Goal: Information Seeking & Learning: Learn about a topic

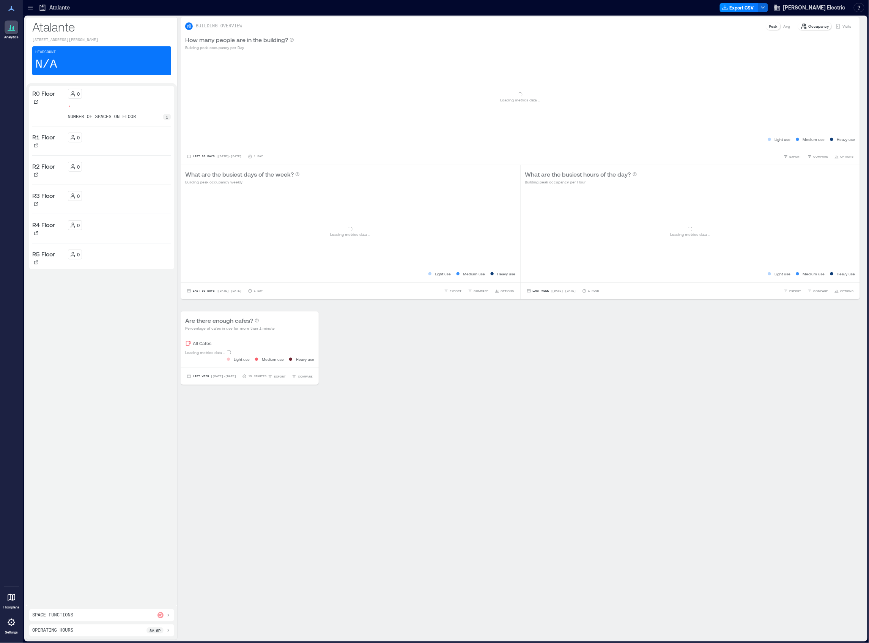
click at [31, 11] on icon at bounding box center [31, 8] width 8 height 8
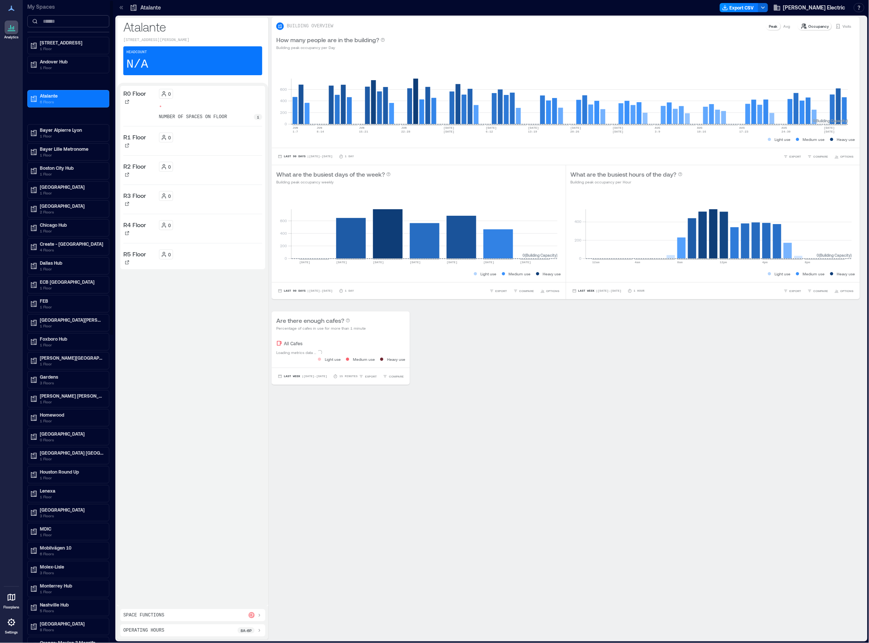
click at [55, 22] on input at bounding box center [68, 21] width 82 height 12
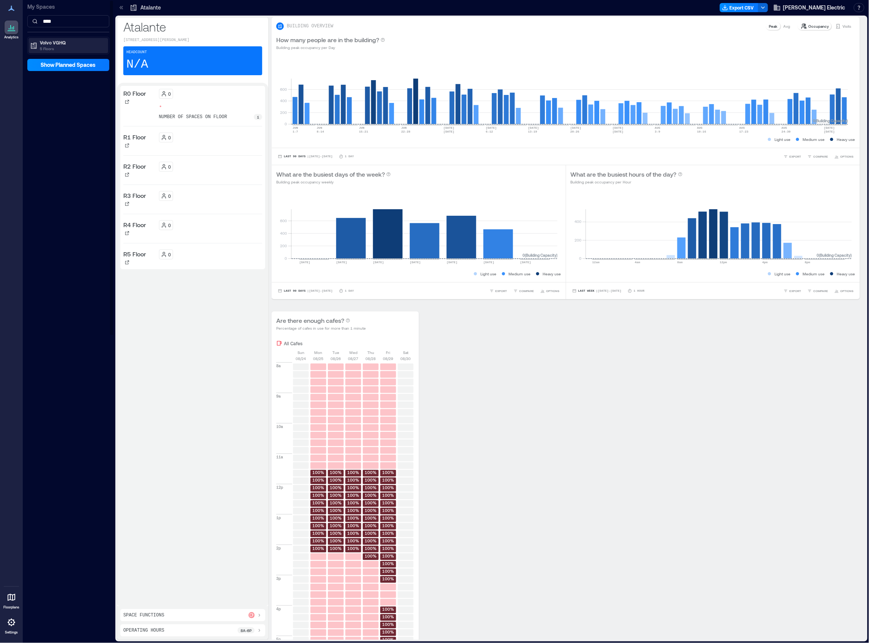
type input "****"
click at [63, 40] on p "Volvo VGHQ" at bounding box center [72, 42] width 64 height 6
click at [62, 102] on p "Volvo VGHQ: 6th floor" at bounding box center [61, 104] width 45 height 6
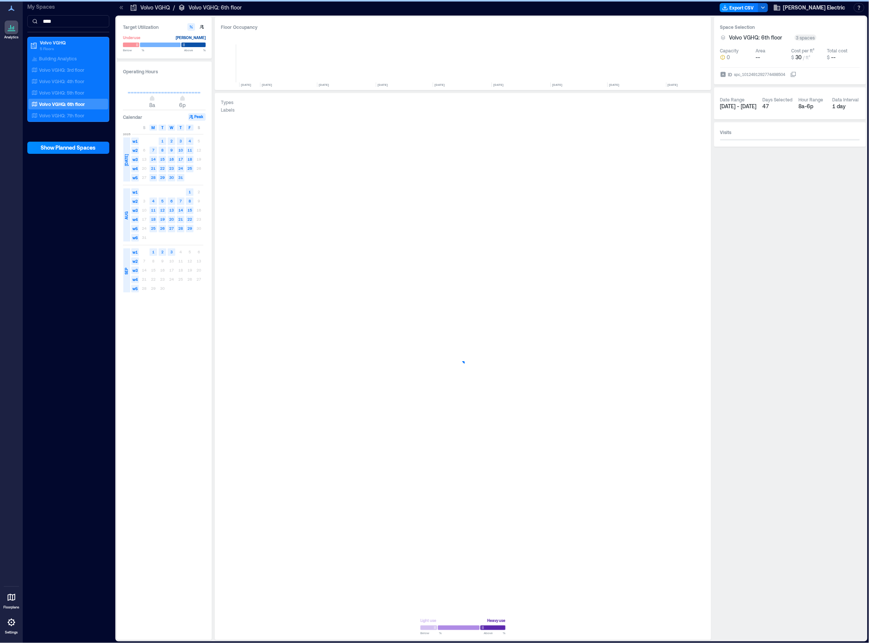
scroll to position [0, 1932]
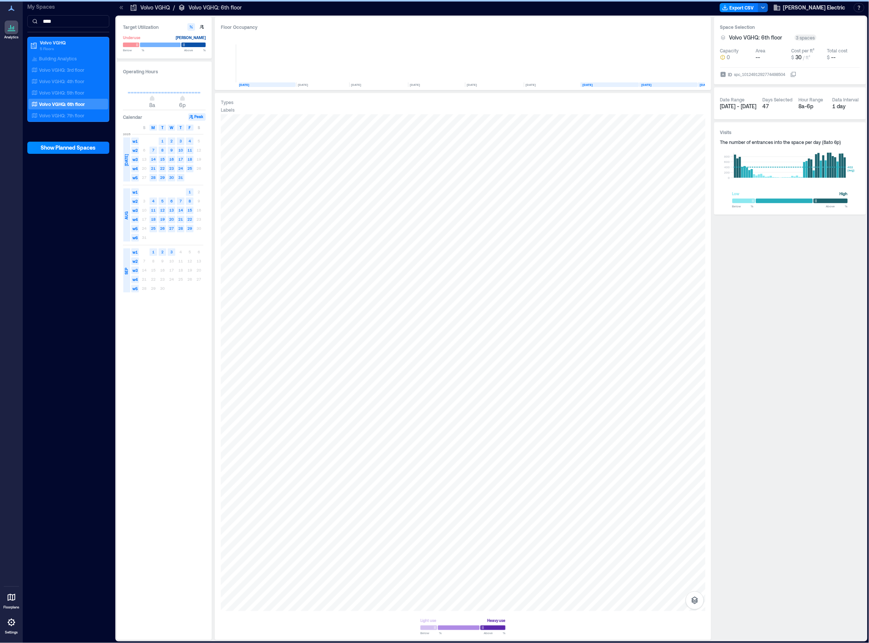
click at [246, 84] on text "[DATE]" at bounding box center [244, 85] width 10 height 4
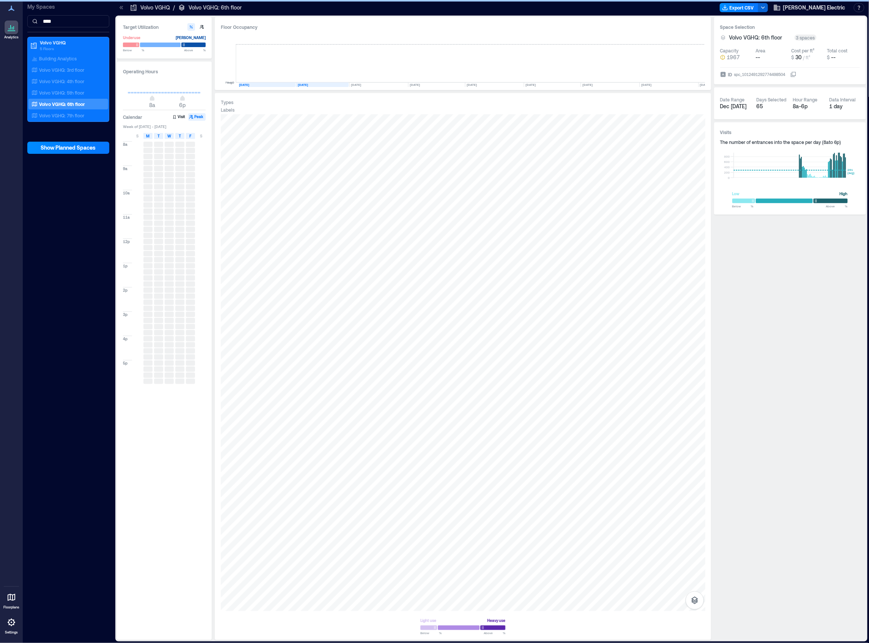
scroll to position [0, 1723]
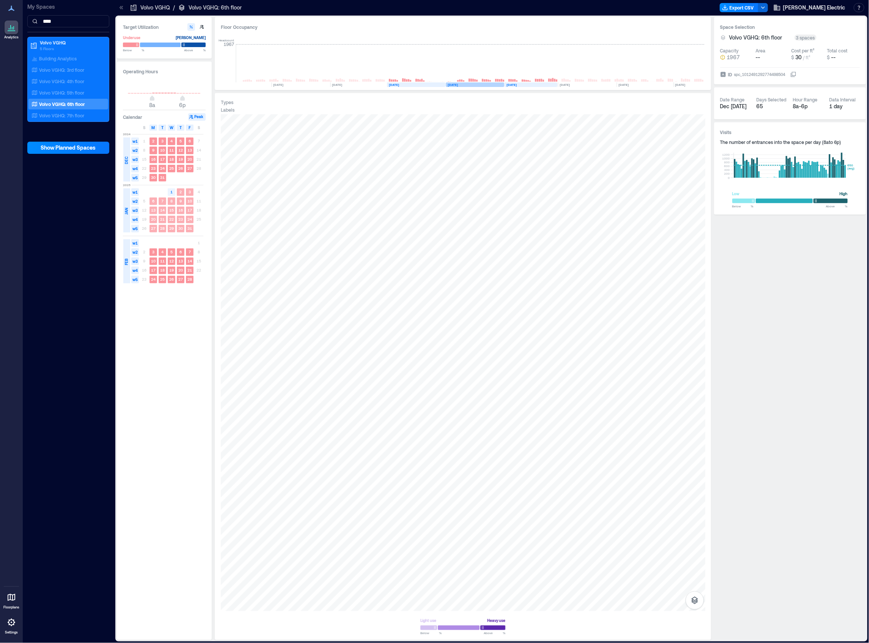
click at [457, 84] on text "[DATE]" at bounding box center [453, 85] width 10 height 4
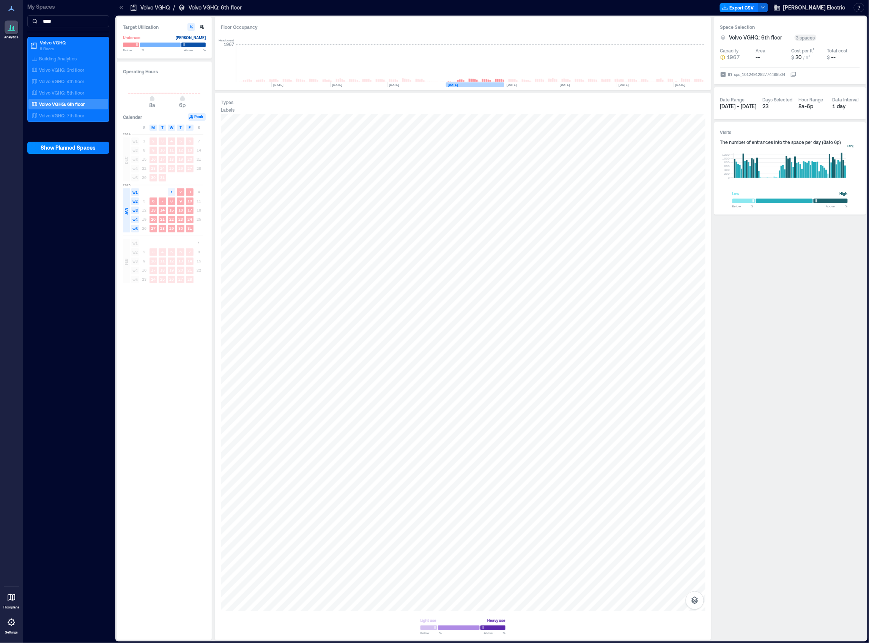
scroll to position [0, 1726]
click at [695, 599] on icon "button" at bounding box center [694, 599] width 9 height 9
click at [694, 559] on icon "button" at bounding box center [694, 559] width 9 height 9
click at [694, 583] on p "Spaces" at bounding box center [694, 585] width 13 height 5
click at [694, 579] on icon "button" at bounding box center [694, 577] width 9 height 9
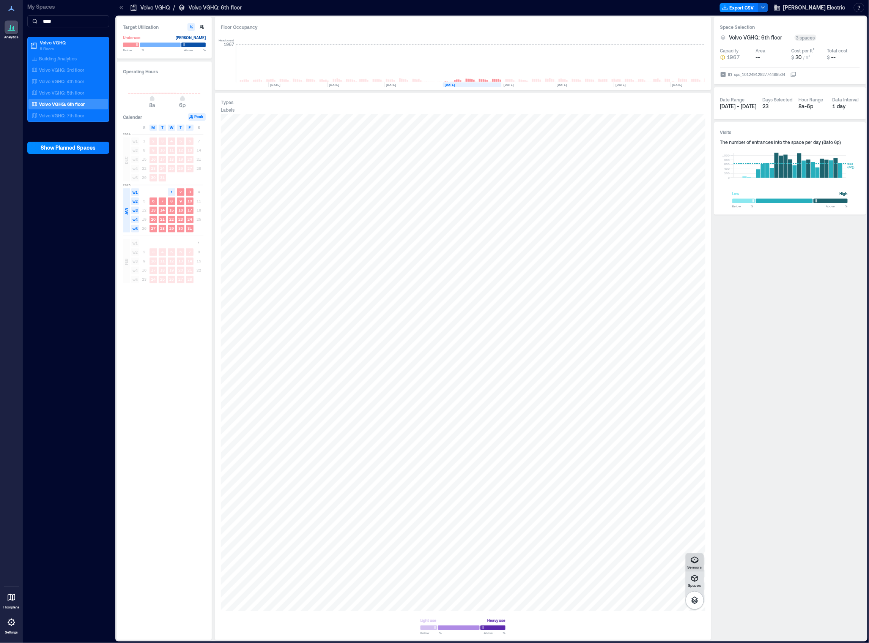
click at [693, 559] on icon "button" at bounding box center [694, 559] width 9 height 9
click at [318, 389] on div at bounding box center [463, 362] width 485 height 496
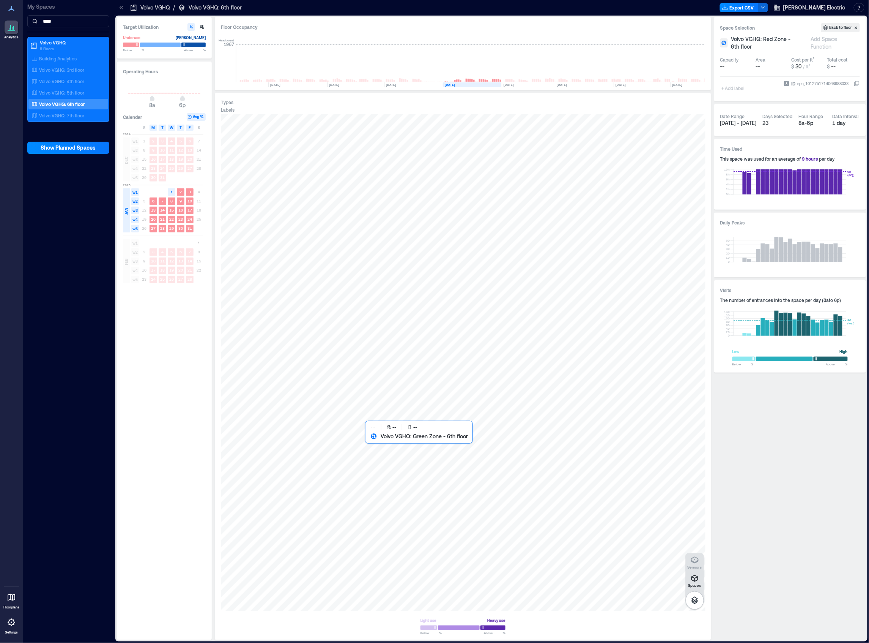
click at [442, 457] on div at bounding box center [463, 362] width 485 height 496
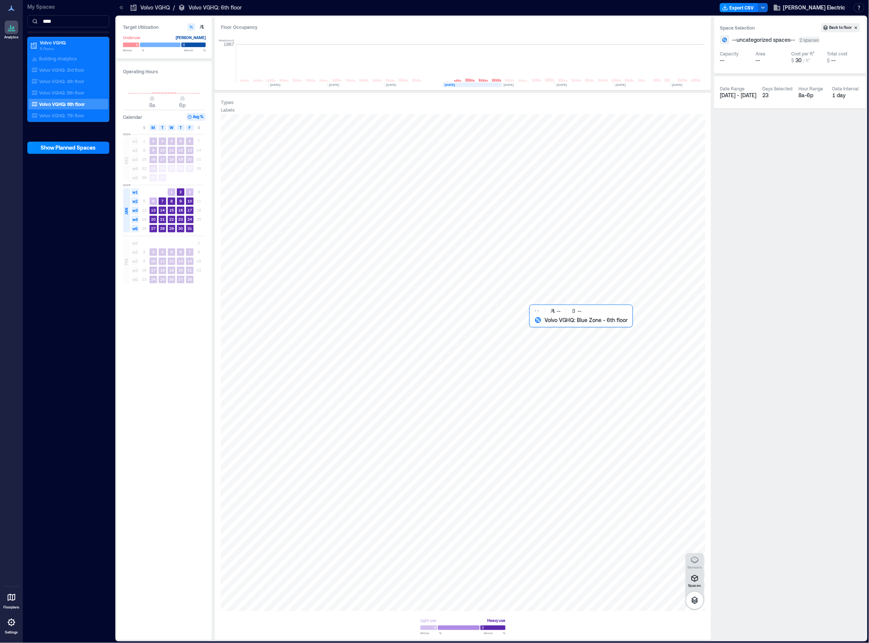
click at [605, 420] on div at bounding box center [463, 362] width 485 height 496
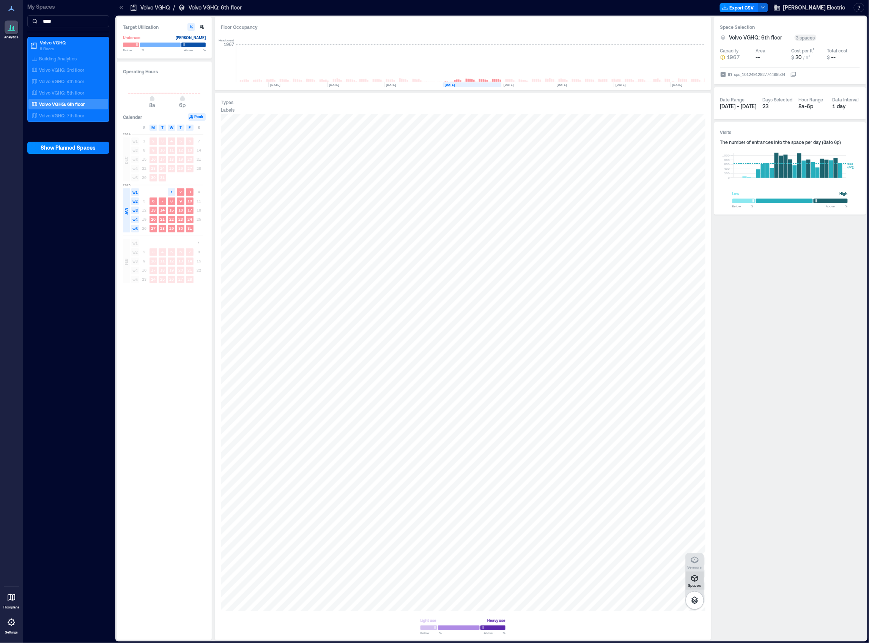
click at [695, 580] on icon "button" at bounding box center [694, 577] width 9 height 9
click at [691, 575] on icon "button" at bounding box center [694, 577] width 9 height 9
click at [365, 323] on div at bounding box center [463, 362] width 485 height 496
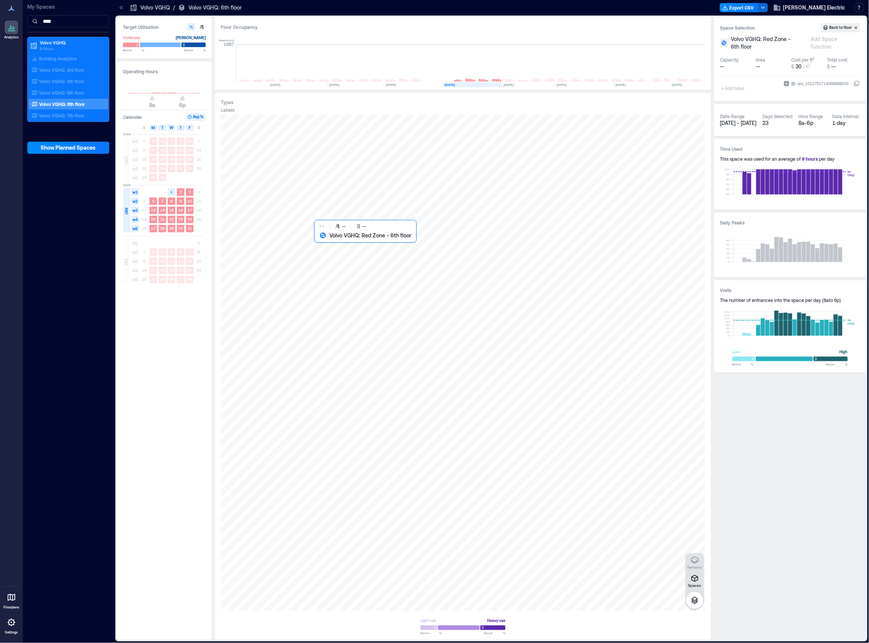
click at [335, 238] on div at bounding box center [463, 362] width 485 height 496
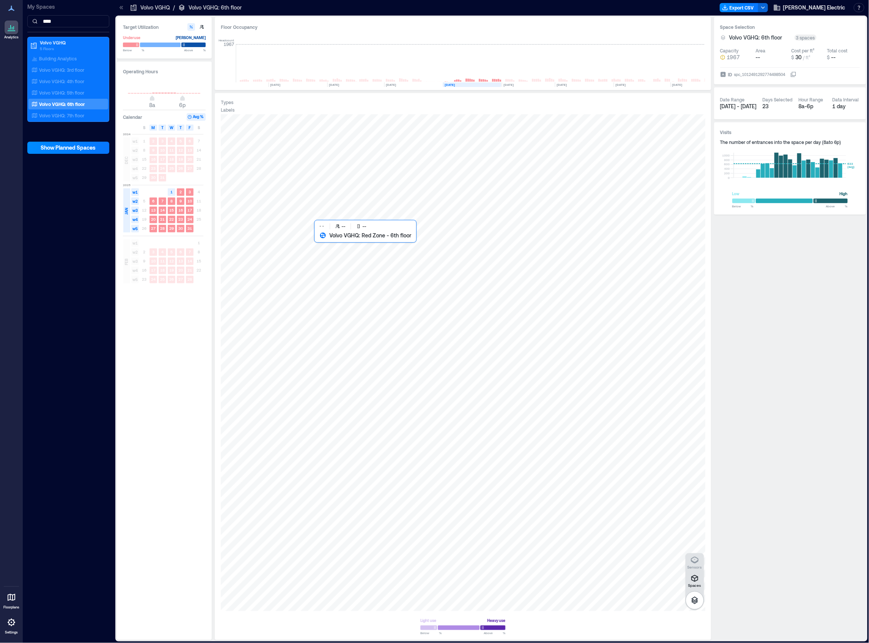
click at [342, 261] on div at bounding box center [463, 362] width 485 height 496
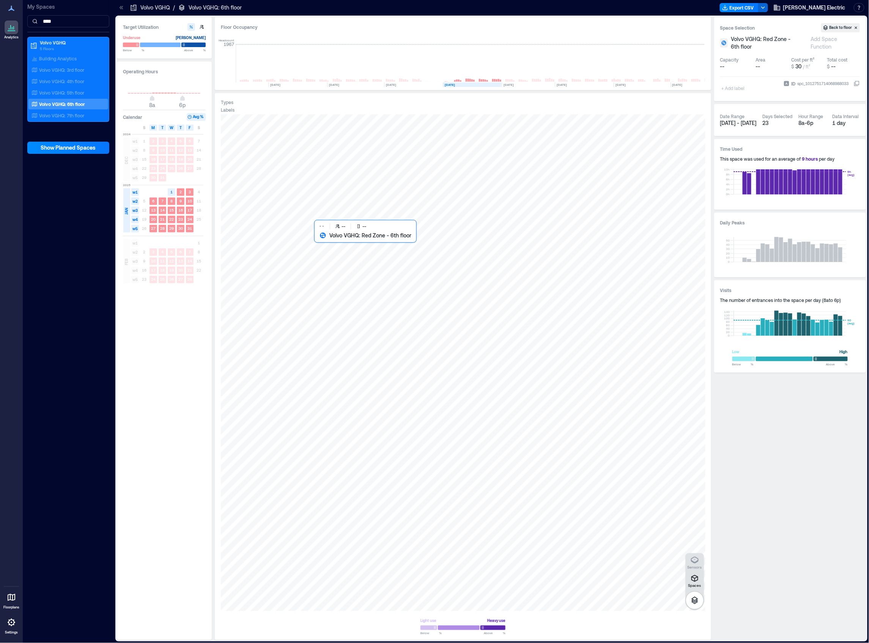
click at [334, 248] on div at bounding box center [463, 362] width 485 height 496
drag, startPoint x: 346, startPoint y: 276, endPoint x: 342, endPoint y: 236, distance: 40.9
click at [342, 236] on div at bounding box center [463, 362] width 485 height 496
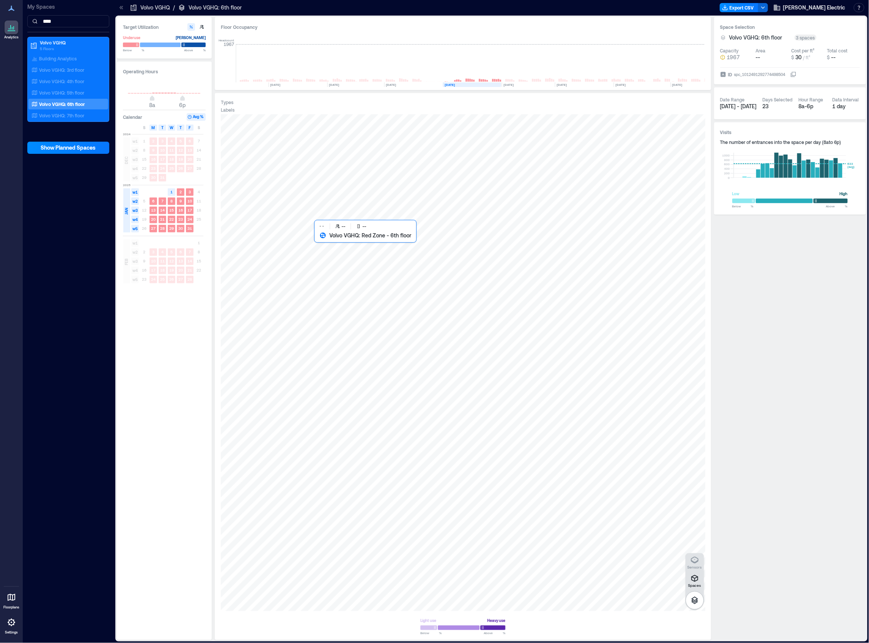
click at [366, 292] on div at bounding box center [463, 362] width 485 height 496
drag, startPoint x: 358, startPoint y: 298, endPoint x: 322, endPoint y: 227, distance: 78.9
click at [322, 227] on div at bounding box center [463, 362] width 485 height 496
click at [332, 243] on div at bounding box center [463, 362] width 485 height 496
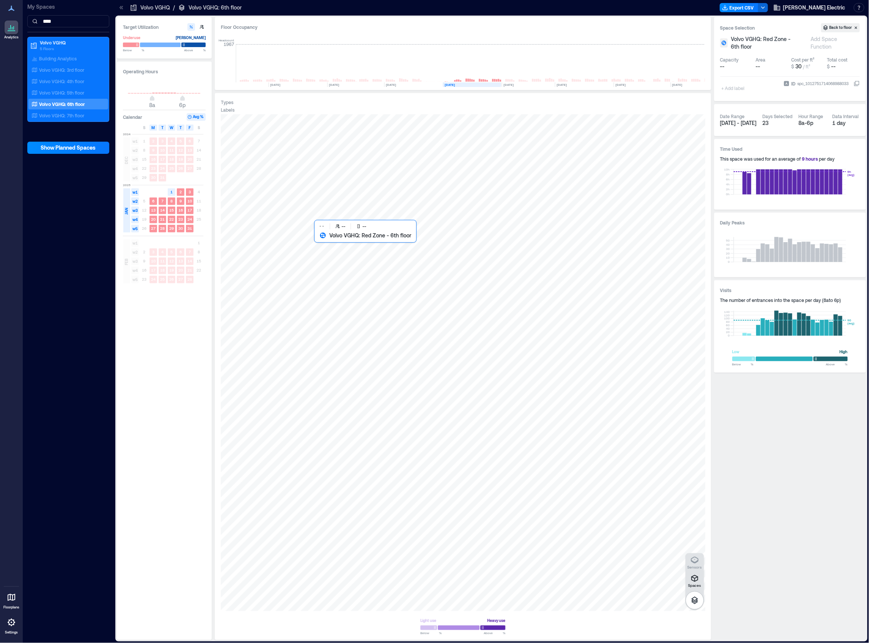
click at [356, 273] on div at bounding box center [463, 362] width 485 height 496
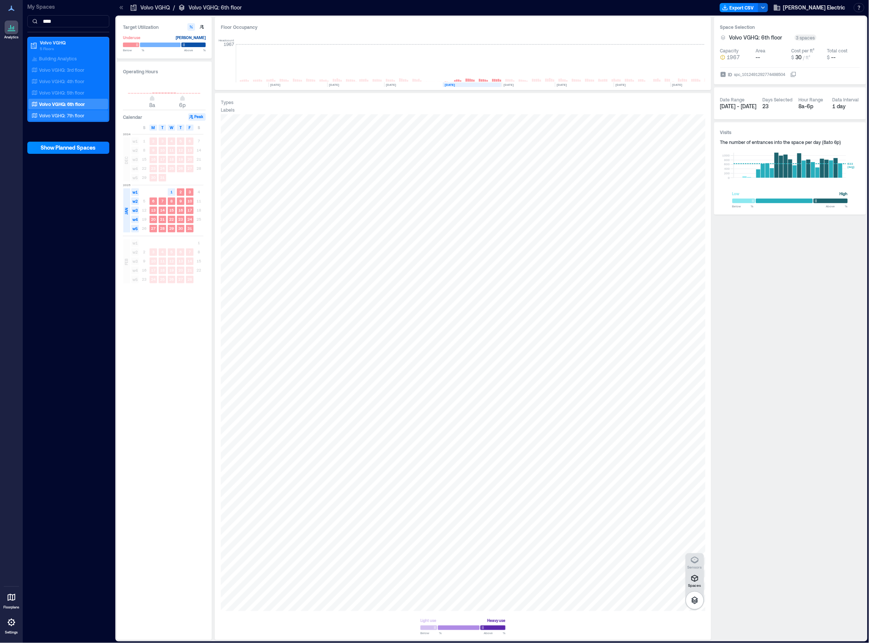
click at [59, 113] on p "Volvo VGHQ: 7th floor" at bounding box center [61, 115] width 45 height 6
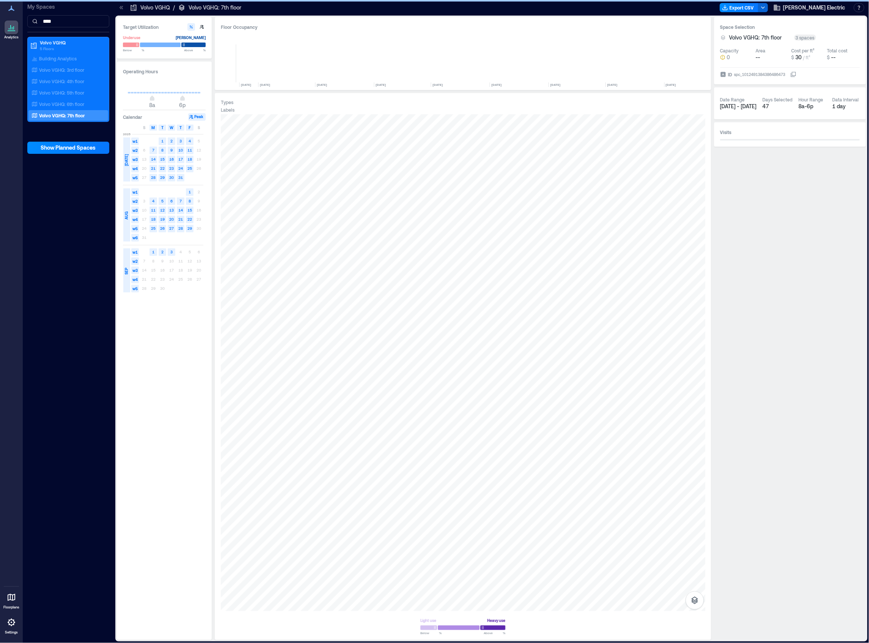
scroll to position [0, 1930]
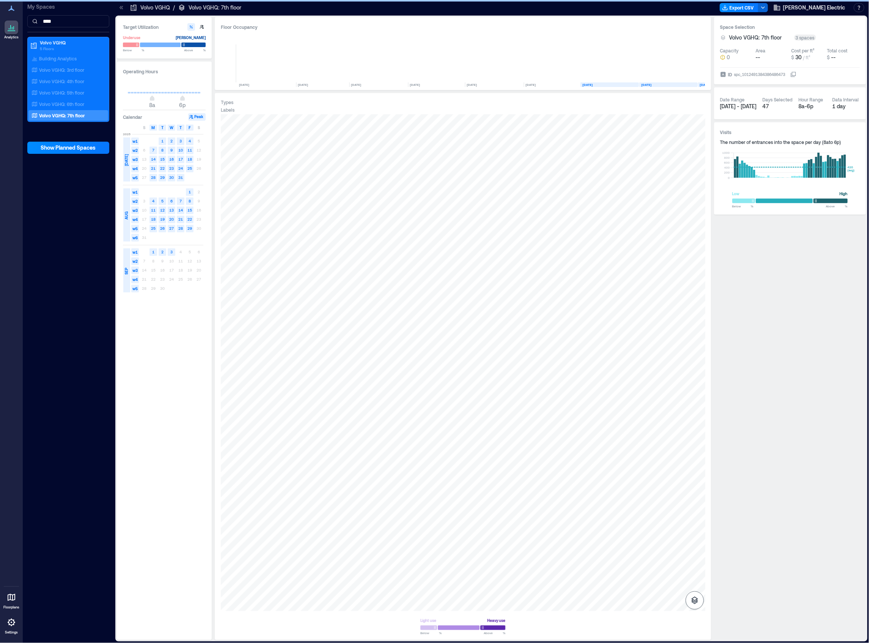
click at [695, 600] on icon "button" at bounding box center [694, 600] width 7 height 8
click at [694, 581] on icon "button" at bounding box center [694, 578] width 7 height 7
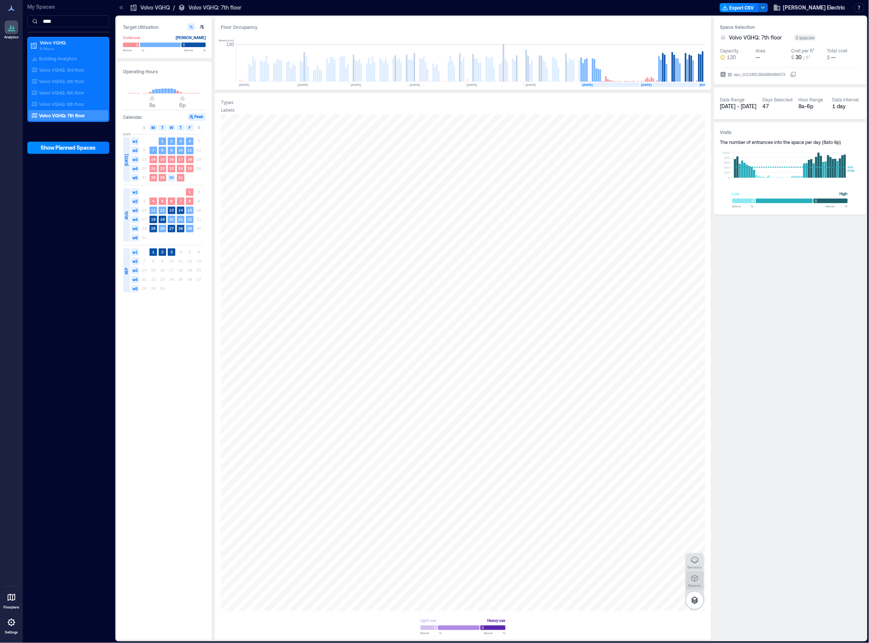
click at [688, 578] on div "Spaces" at bounding box center [694, 580] width 13 height 14
